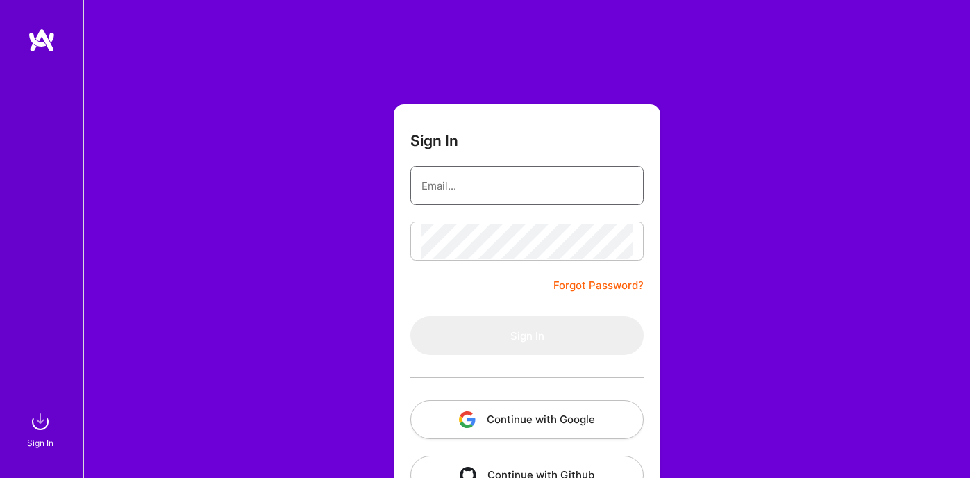
type input "[EMAIL_ADDRESS][DOMAIN_NAME]"
click at [521, 338] on button "Sign In" at bounding box center [526, 335] width 233 height 39
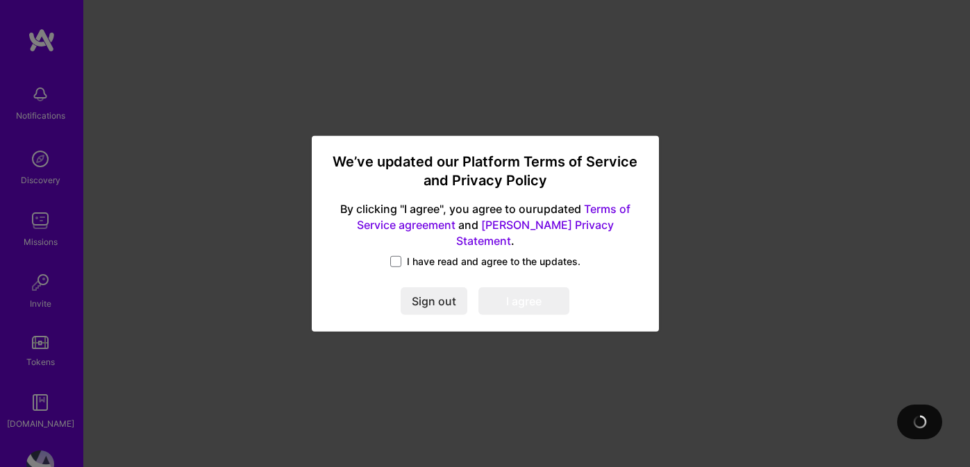
click at [402, 256] on label "I have read and agree to the updates." at bounding box center [485, 262] width 190 height 14
click at [0, 0] on input "I have read and agree to the updates." at bounding box center [0, 0] width 0 height 0
click at [524, 299] on button "I agree" at bounding box center [524, 302] width 91 height 28
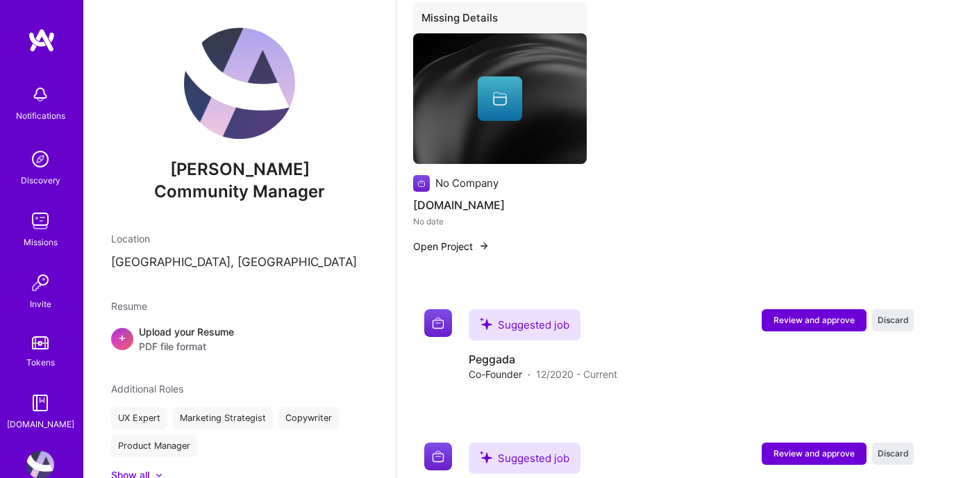
click at [26, 170] on img at bounding box center [40, 159] width 28 height 28
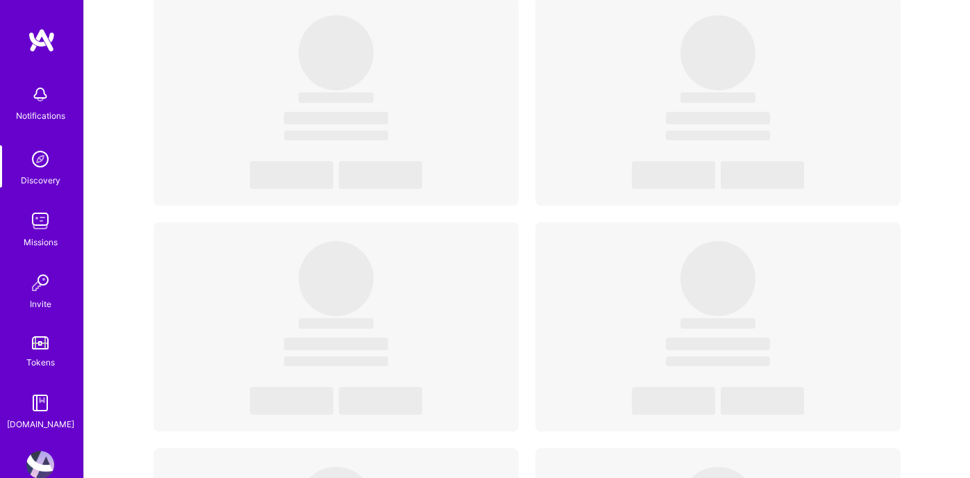
scroll to position [470, 0]
